Goal: Find specific page/section: Find specific page/section

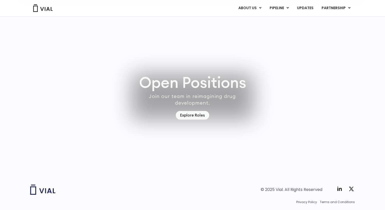
scroll to position [1449, 0]
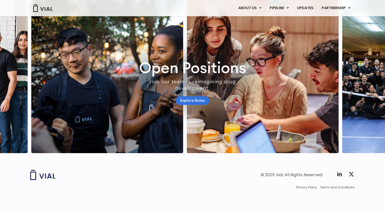
click at [195, 105] on link "Explore Roles" at bounding box center [192, 100] width 33 height 9
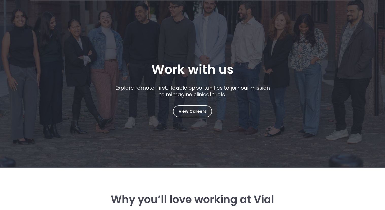
scroll to position [45, 0]
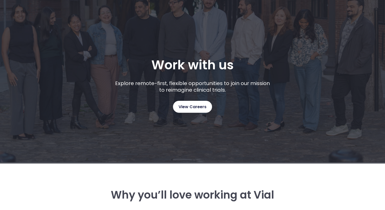
click at [191, 106] on span "View Careers" at bounding box center [193, 106] width 28 height 7
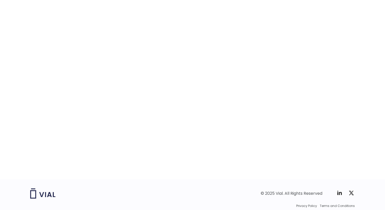
scroll to position [771, 0]
